Goal: Communication & Community: Share content

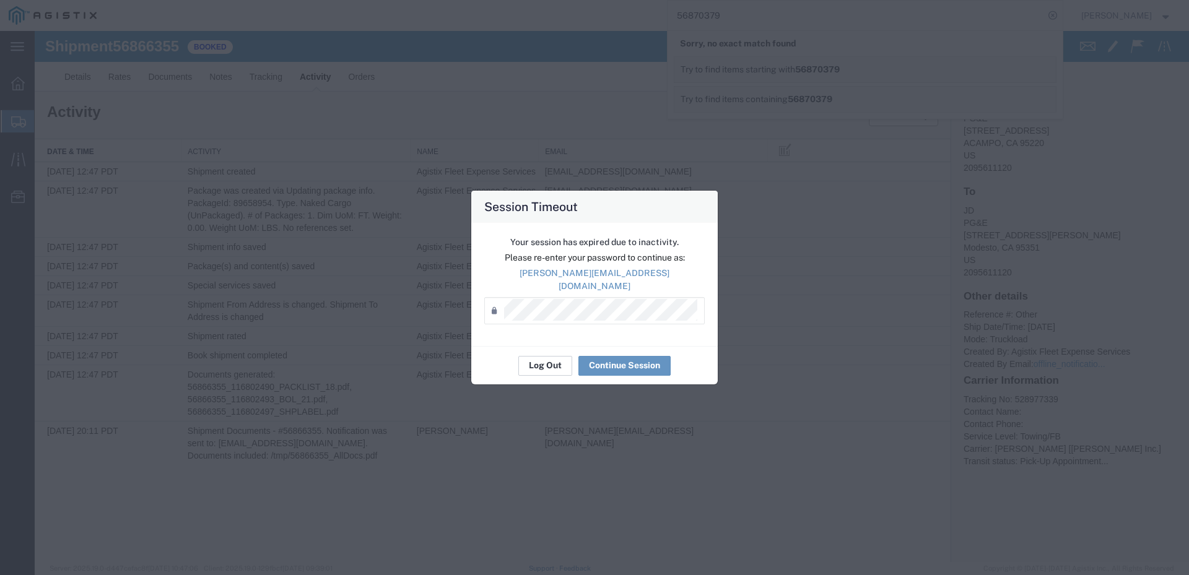
click at [556, 357] on button "Log Out" at bounding box center [545, 366] width 54 height 20
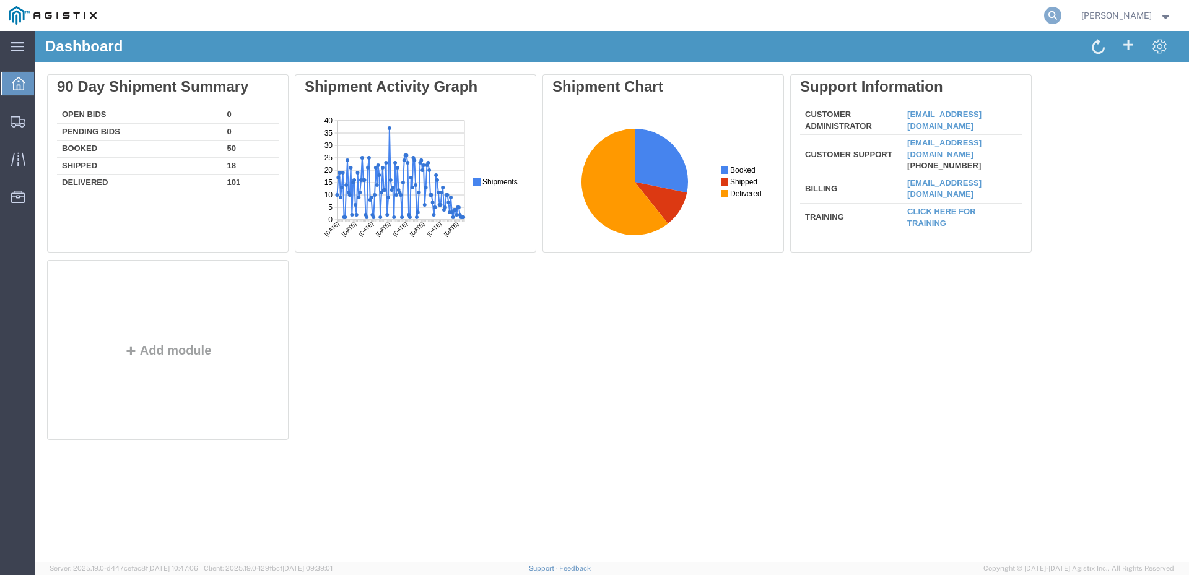
click at [1061, 15] on icon at bounding box center [1052, 15] width 17 height 17
click at [881, 14] on input "search" at bounding box center [856, 16] width 377 height 30
paste input "56871578"
type input "56871578"
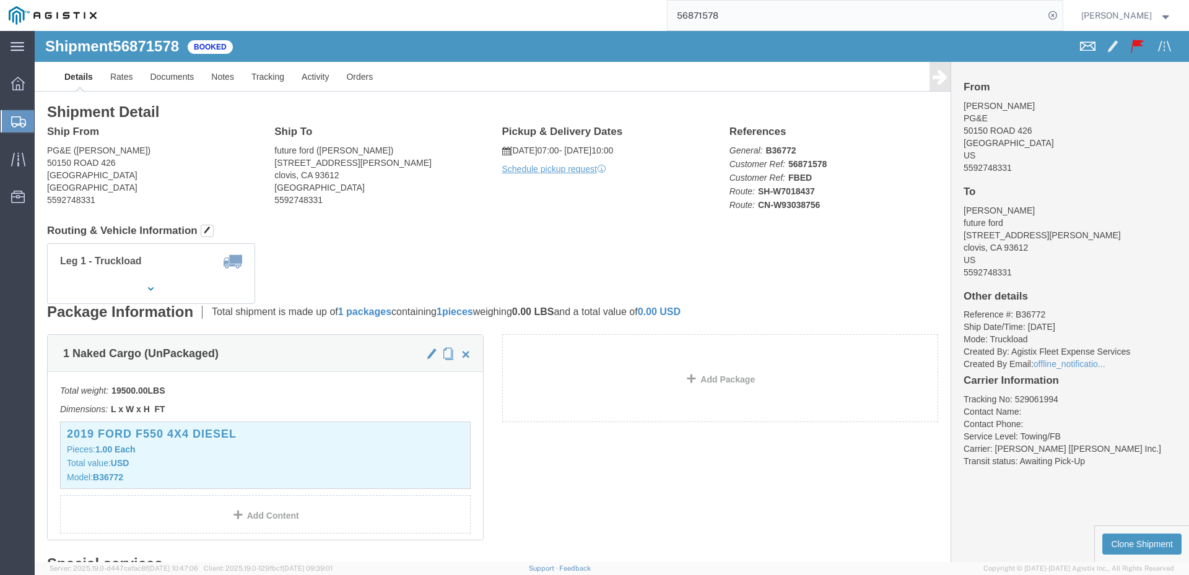
click span
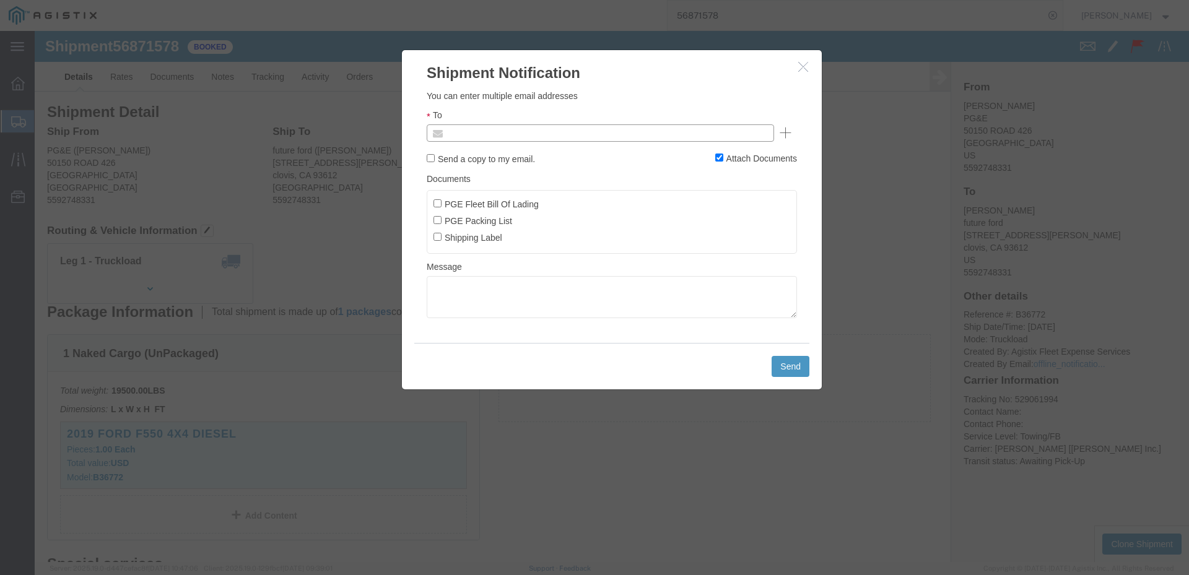
click input "text"
type input "jnunez@epplerinc.com"
click input "PGE Fleet Bill Of Lading"
checkbox input "true"
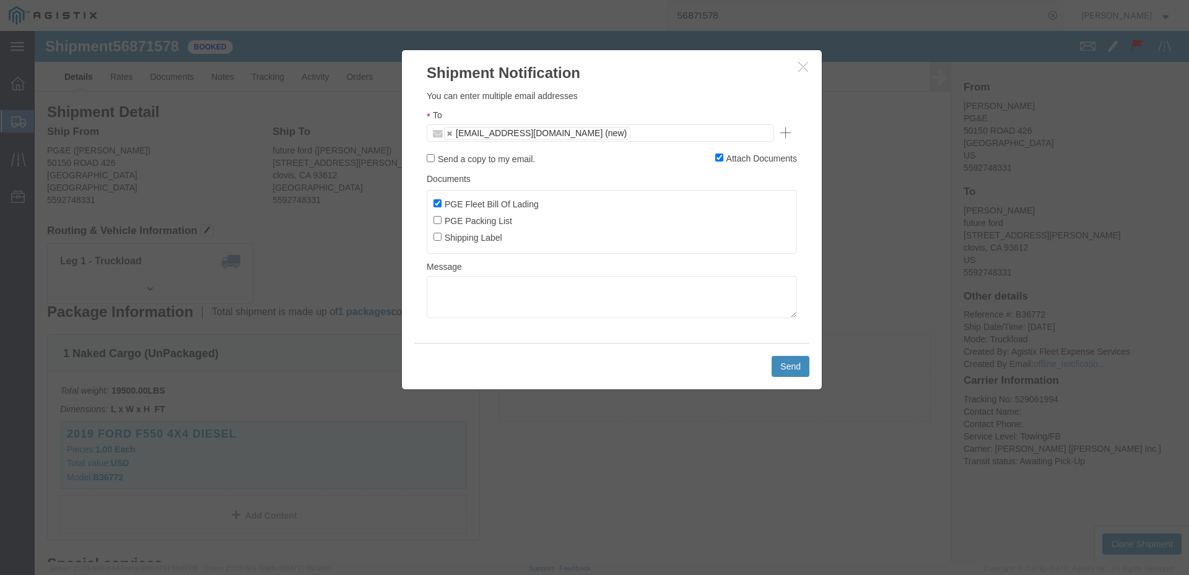
click button "Send"
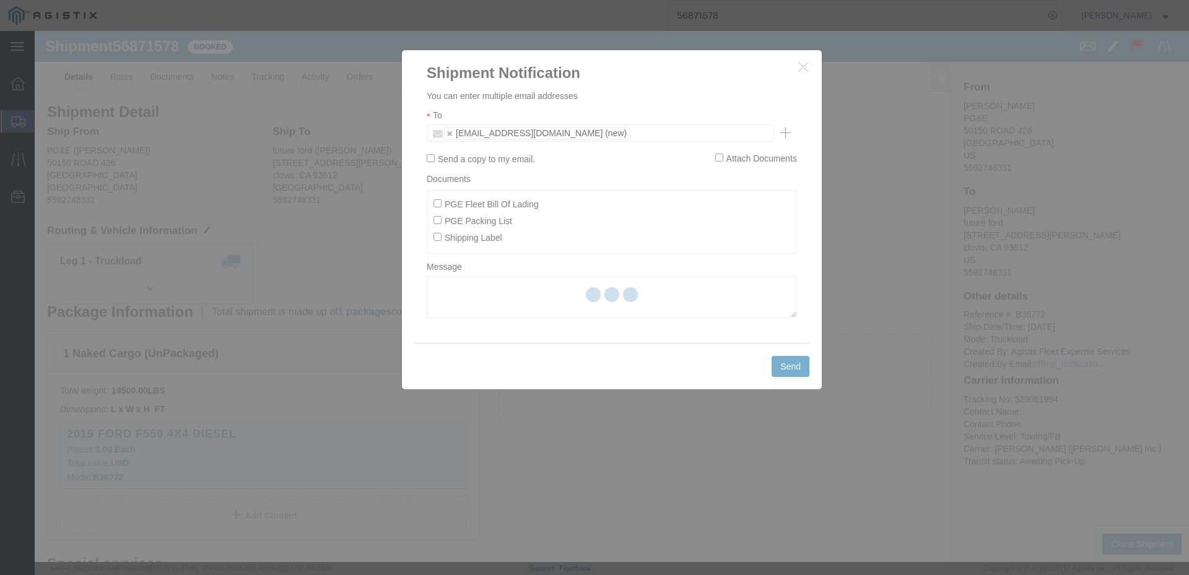
checkbox input "false"
